Goal: Check status: Check status

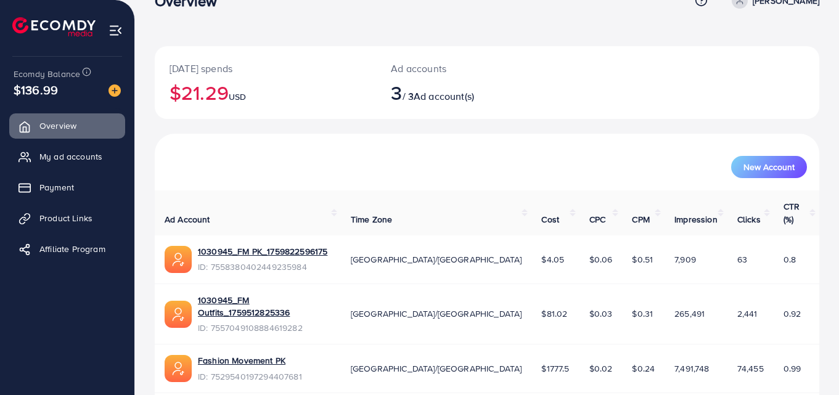
scroll to position [55, 0]
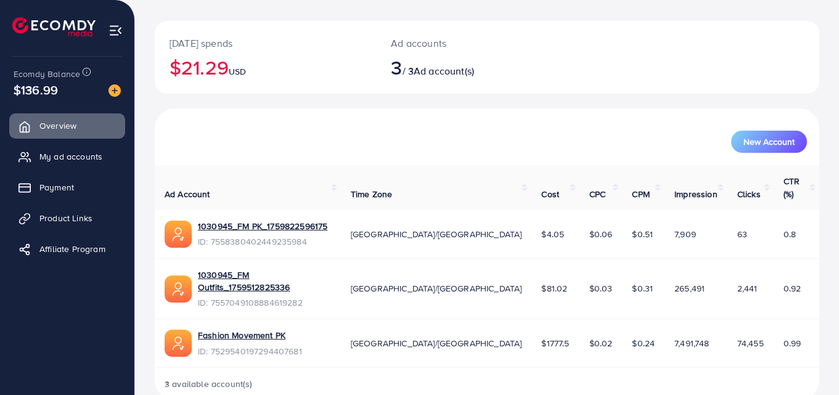
click at [737, 337] on span "74,455" at bounding box center [750, 343] width 27 height 12
click at [239, 329] on link "Fashion Movement PK" at bounding box center [242, 335] width 88 height 12
